Goal: Find specific page/section: Find specific page/section

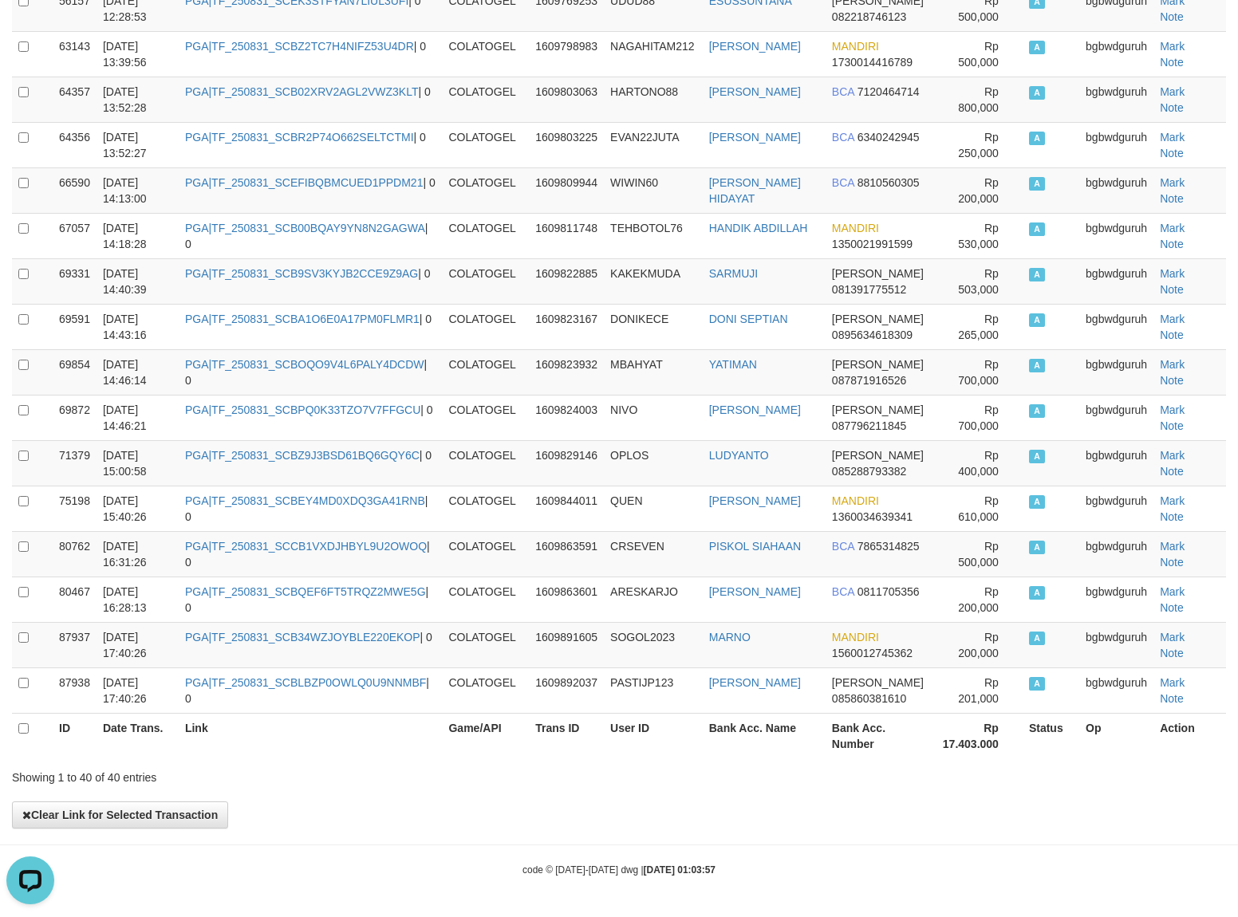
drag, startPoint x: 945, startPoint y: 881, endPoint x: 962, endPoint y: 858, distance: 27.9
click at [793, 779] on div "Showing 1 to 40 of 40 entries" at bounding box center [619, 774] width 1238 height 22
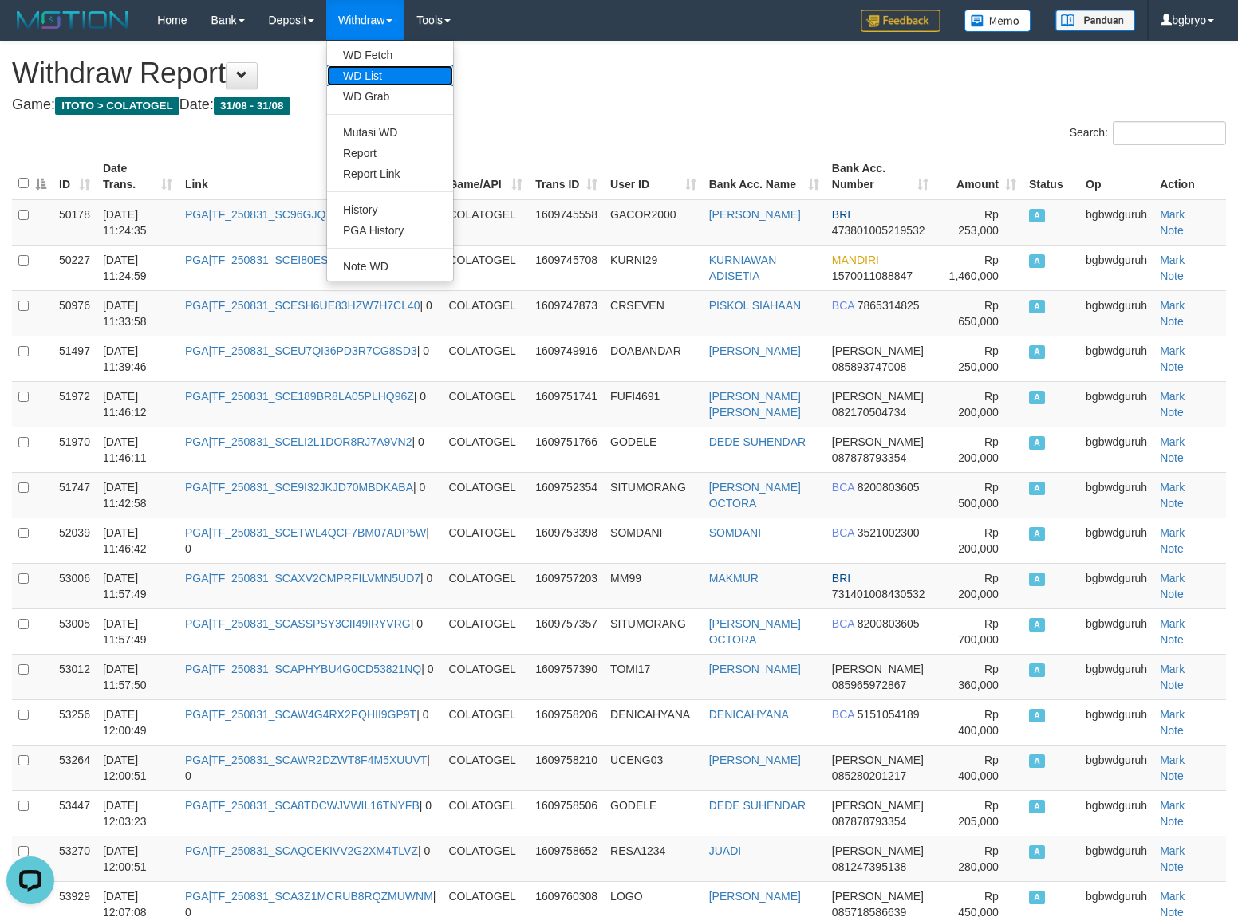
click at [386, 77] on link "WD List" at bounding box center [390, 75] width 126 height 21
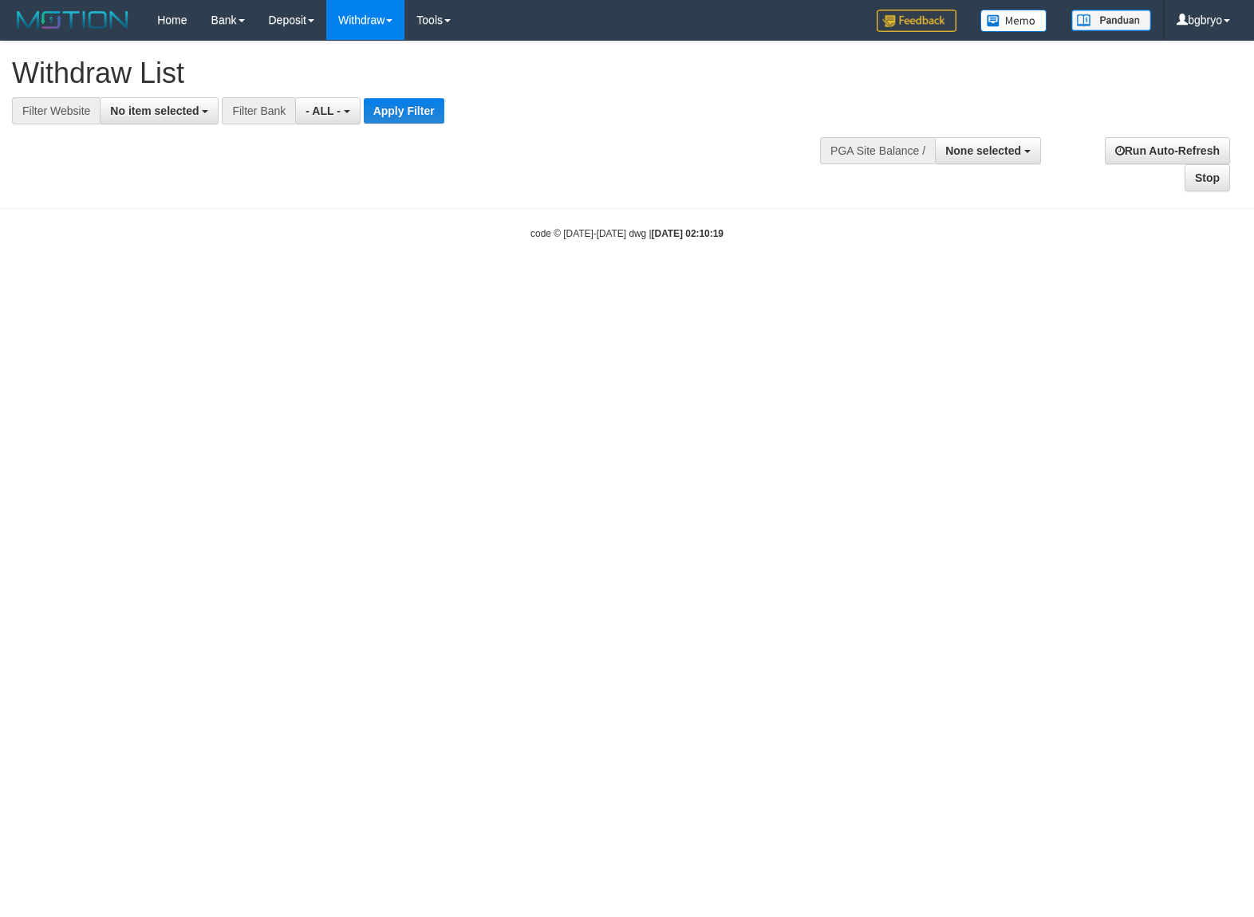
select select
